Goal: Navigation & Orientation: Understand site structure

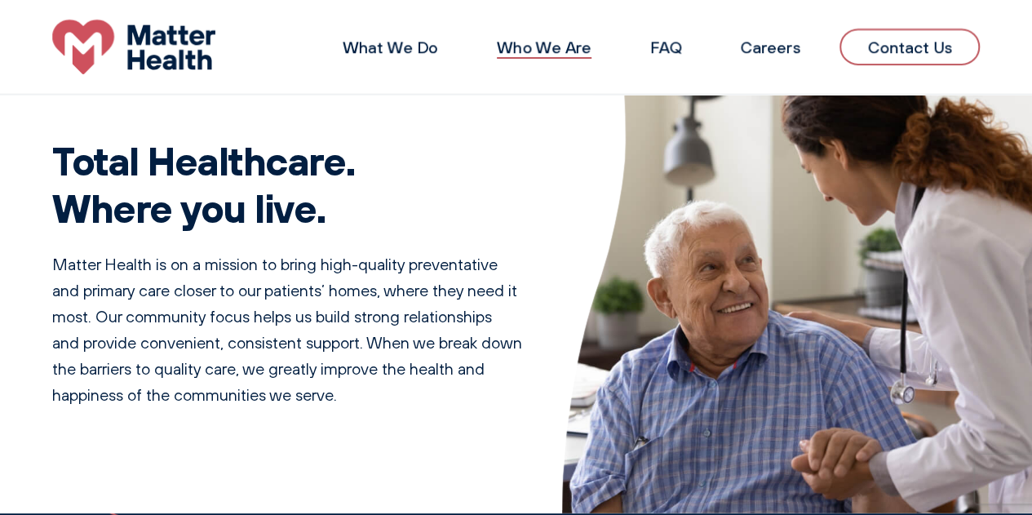
click at [568, 48] on link "Who We Are" at bounding box center [544, 47] width 95 height 20
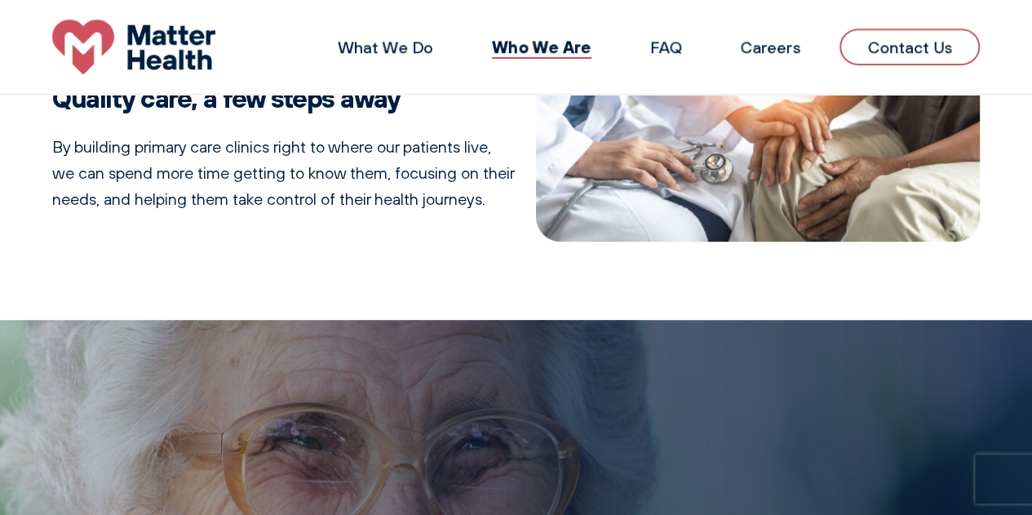
scroll to position [228, 0]
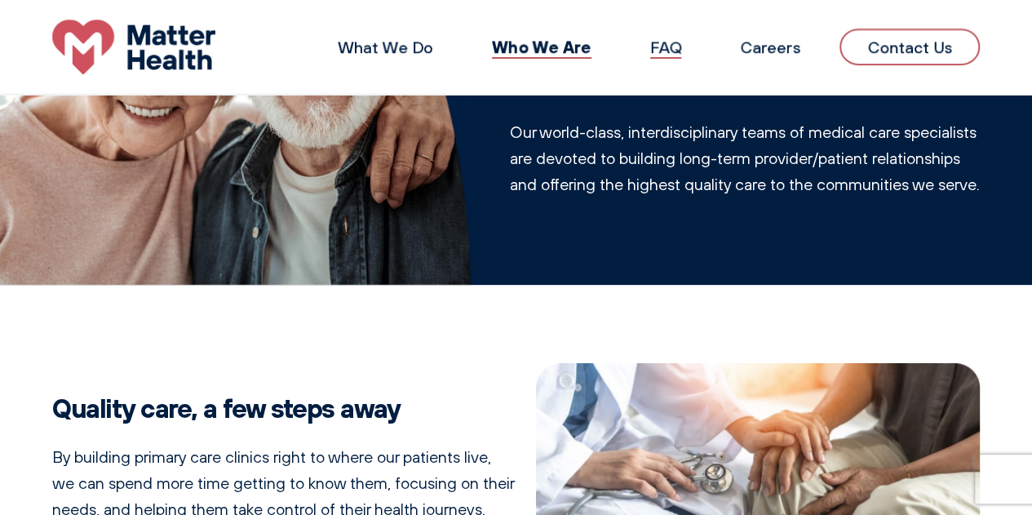
click at [670, 55] on link "FAQ" at bounding box center [665, 47] width 31 height 20
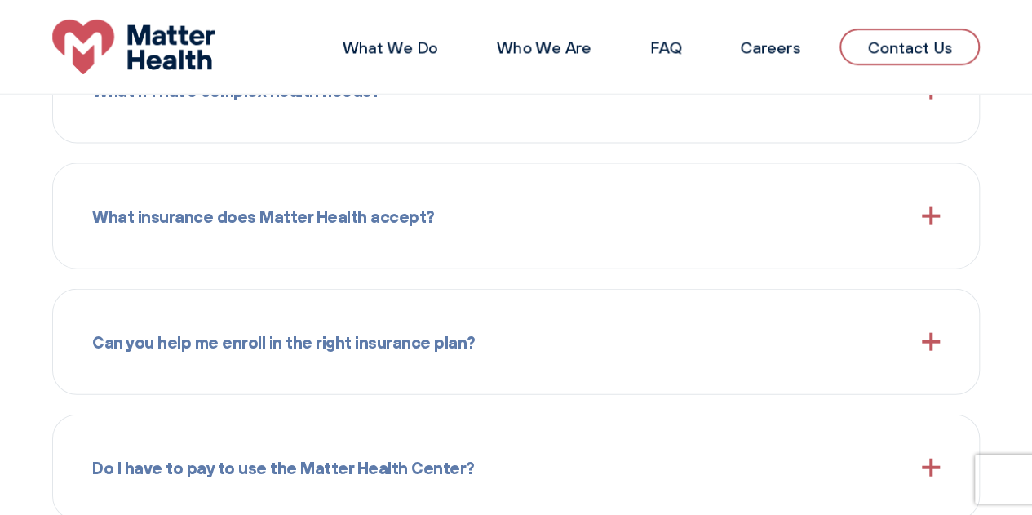
scroll to position [1443, 0]
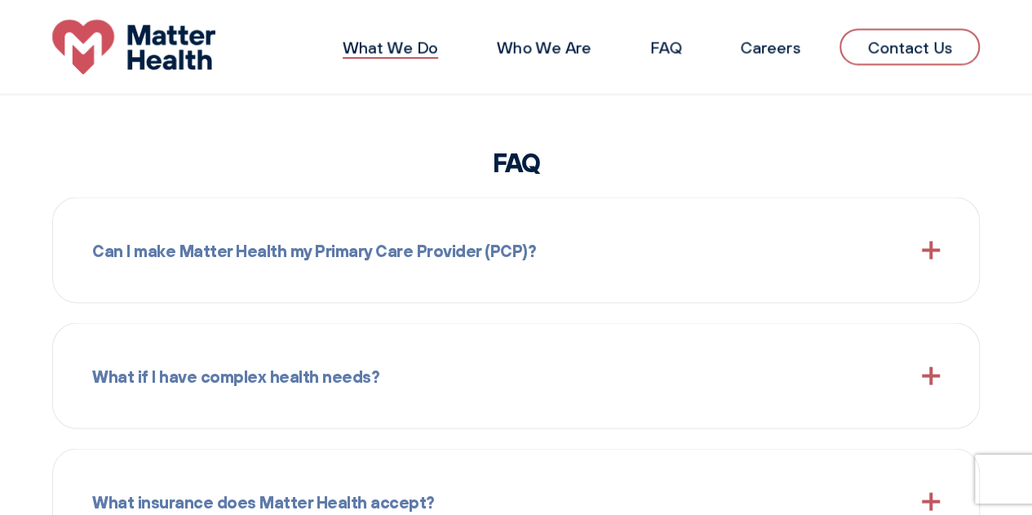
click at [397, 45] on link "What We Do" at bounding box center [390, 47] width 95 height 20
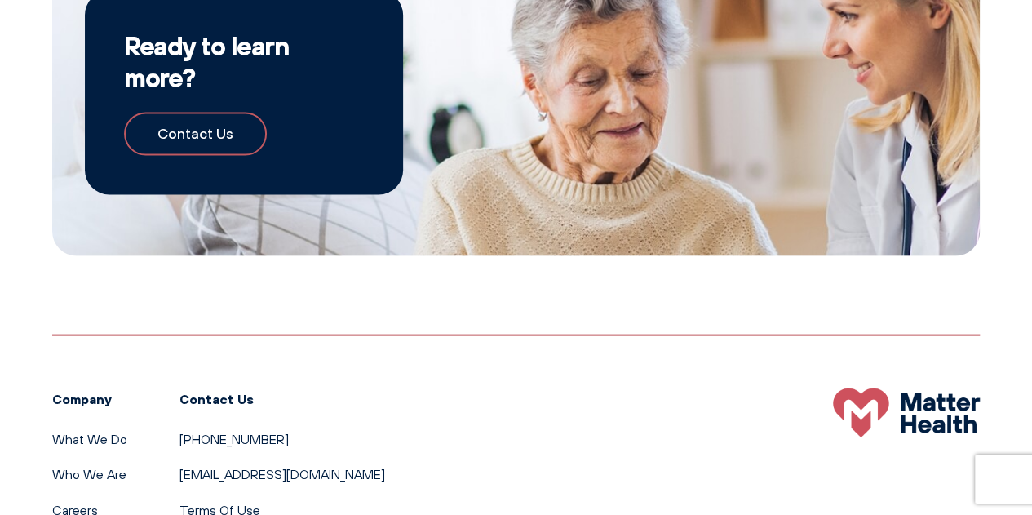
scroll to position [1682, 0]
